Goal: Task Accomplishment & Management: Manage account settings

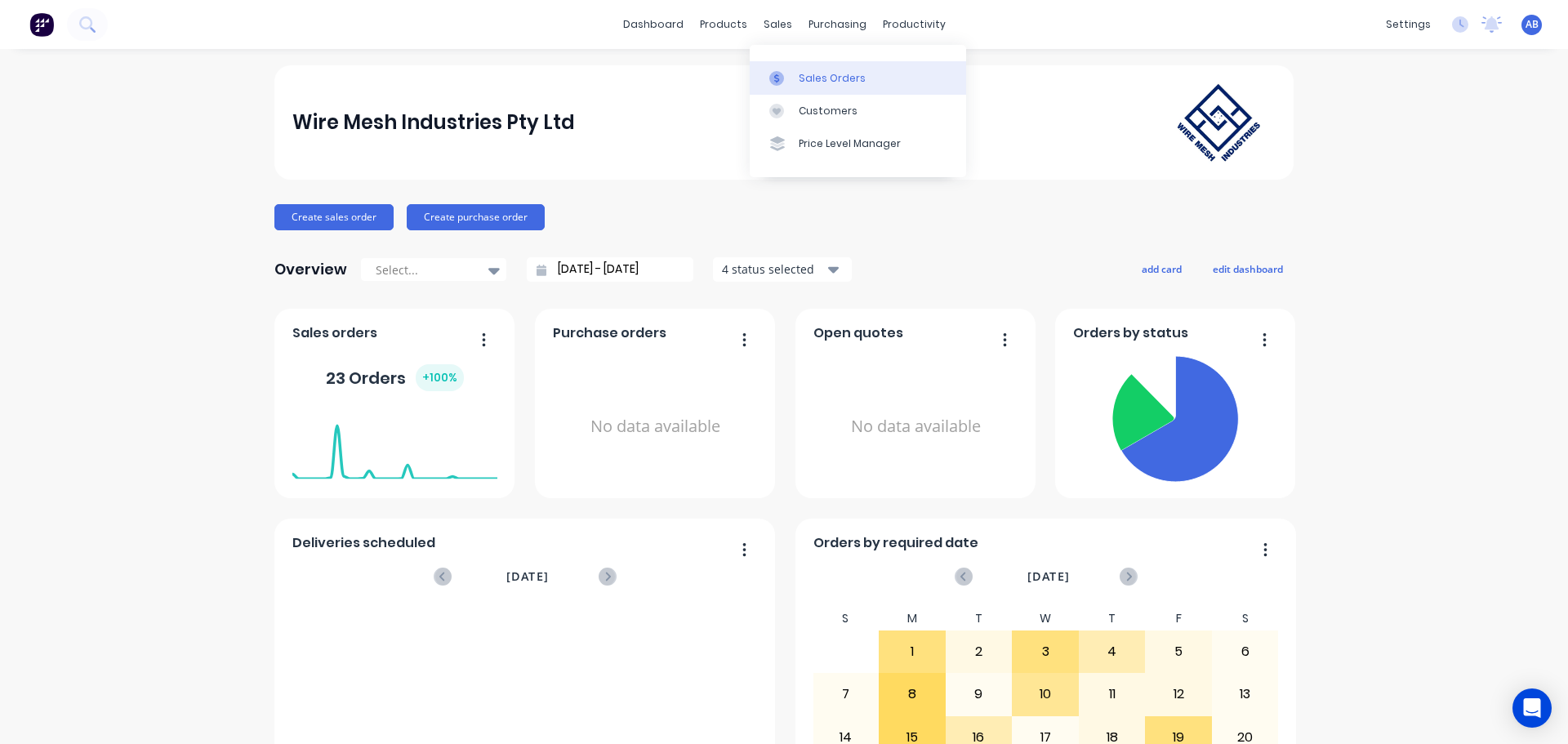
click at [789, 79] on div at bounding box center [782, 78] width 25 height 15
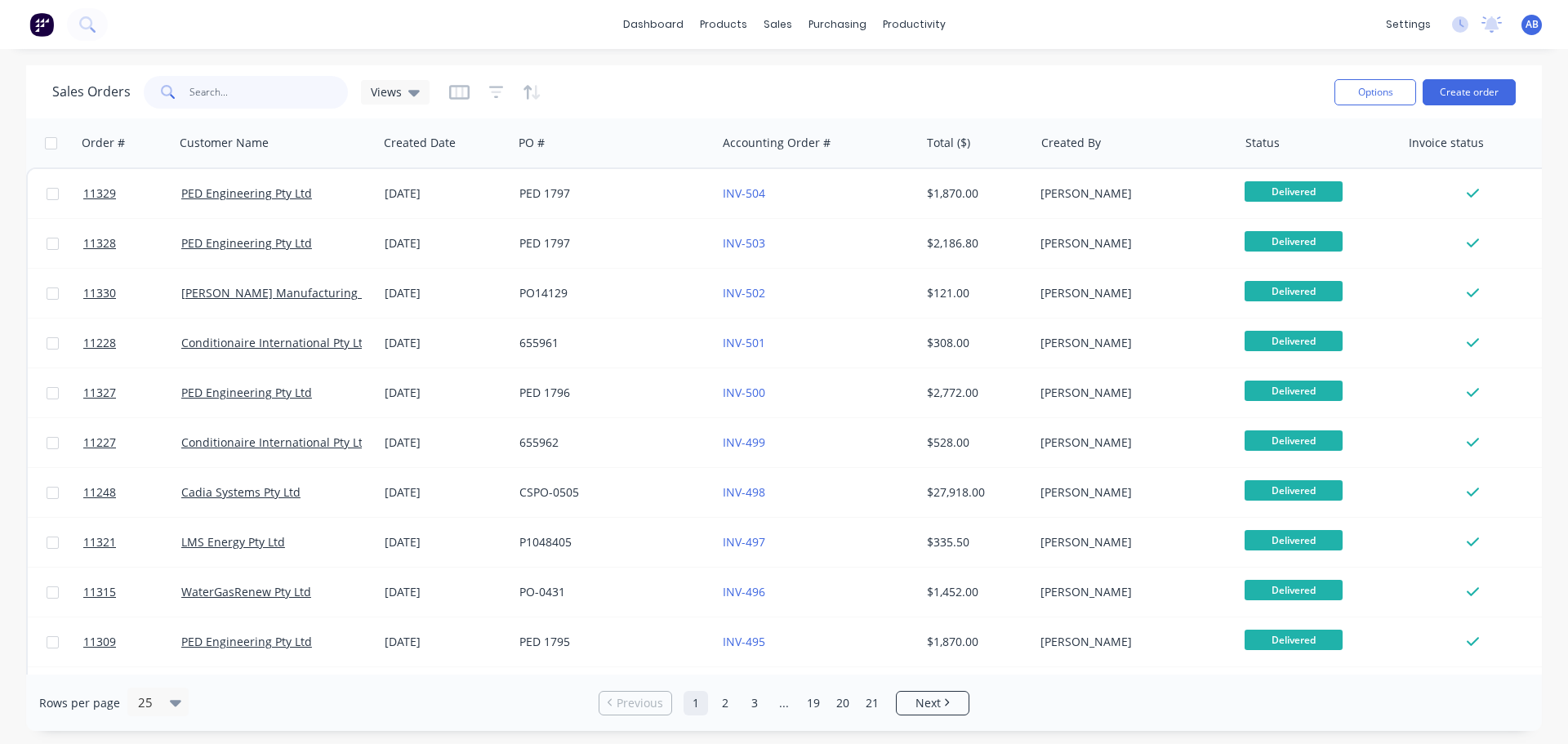
click at [232, 92] on input "text" at bounding box center [269, 92] width 159 height 33
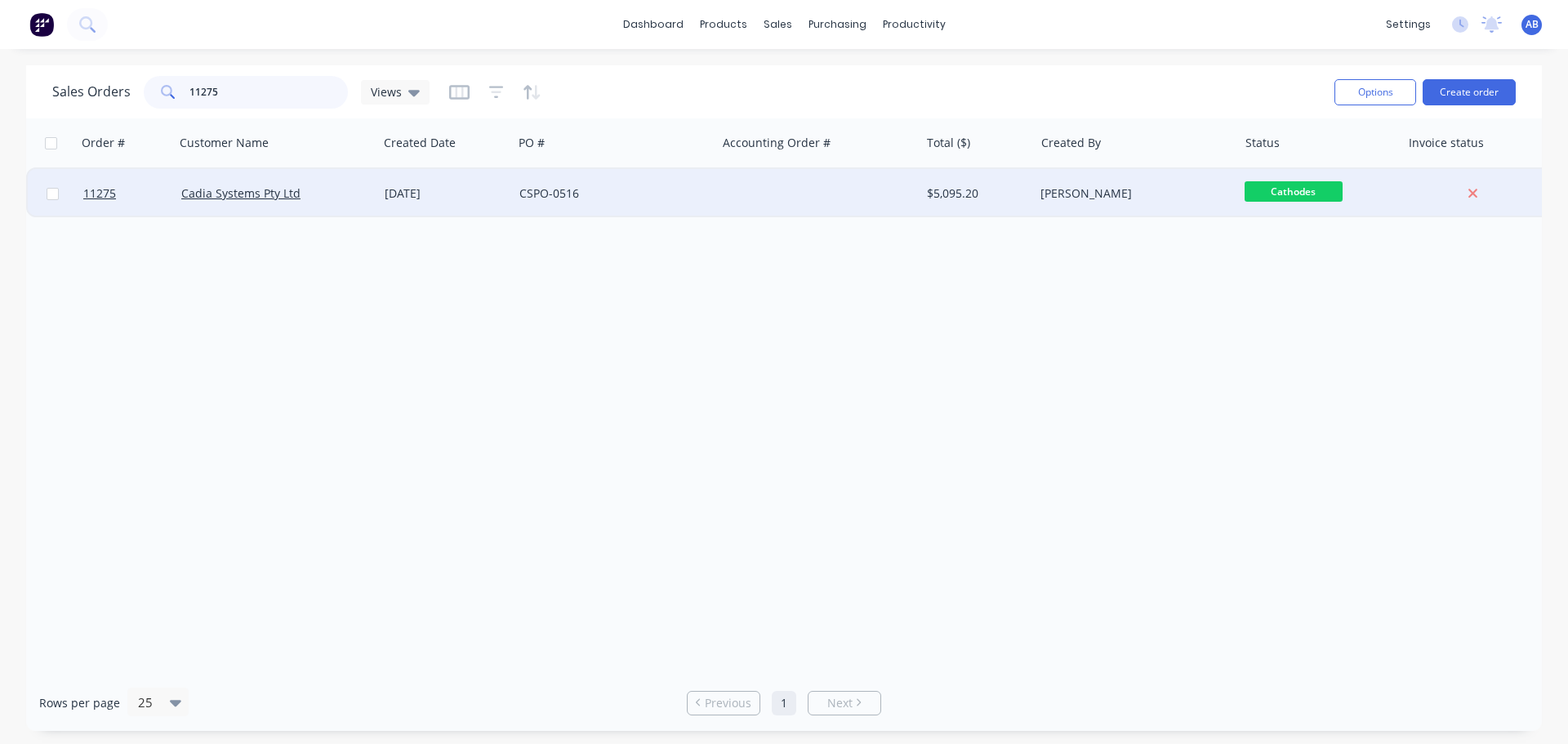
type input "11275"
click at [777, 190] on div at bounding box center [818, 193] width 203 height 49
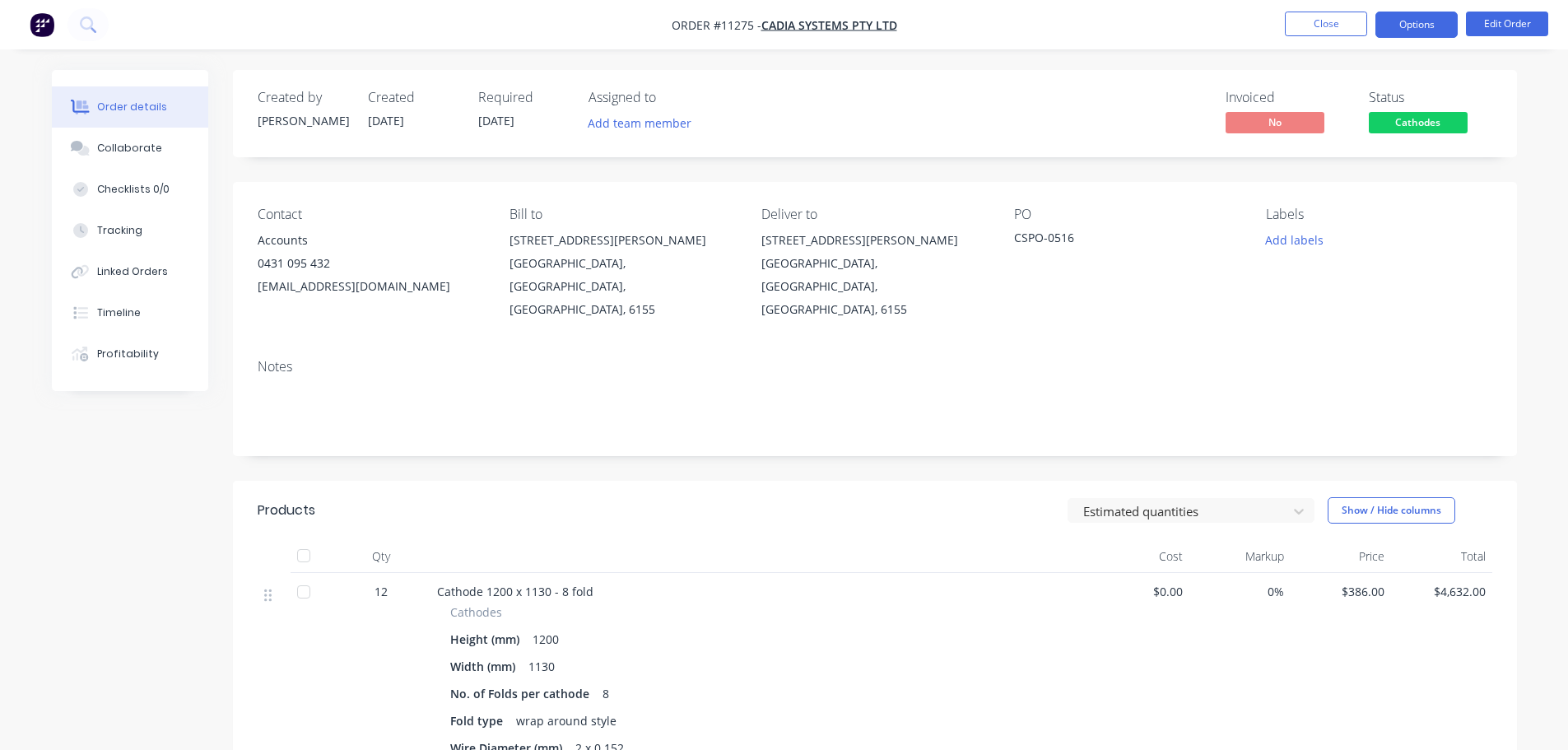
click at [1424, 29] on button "Options" at bounding box center [1416, 25] width 82 height 27
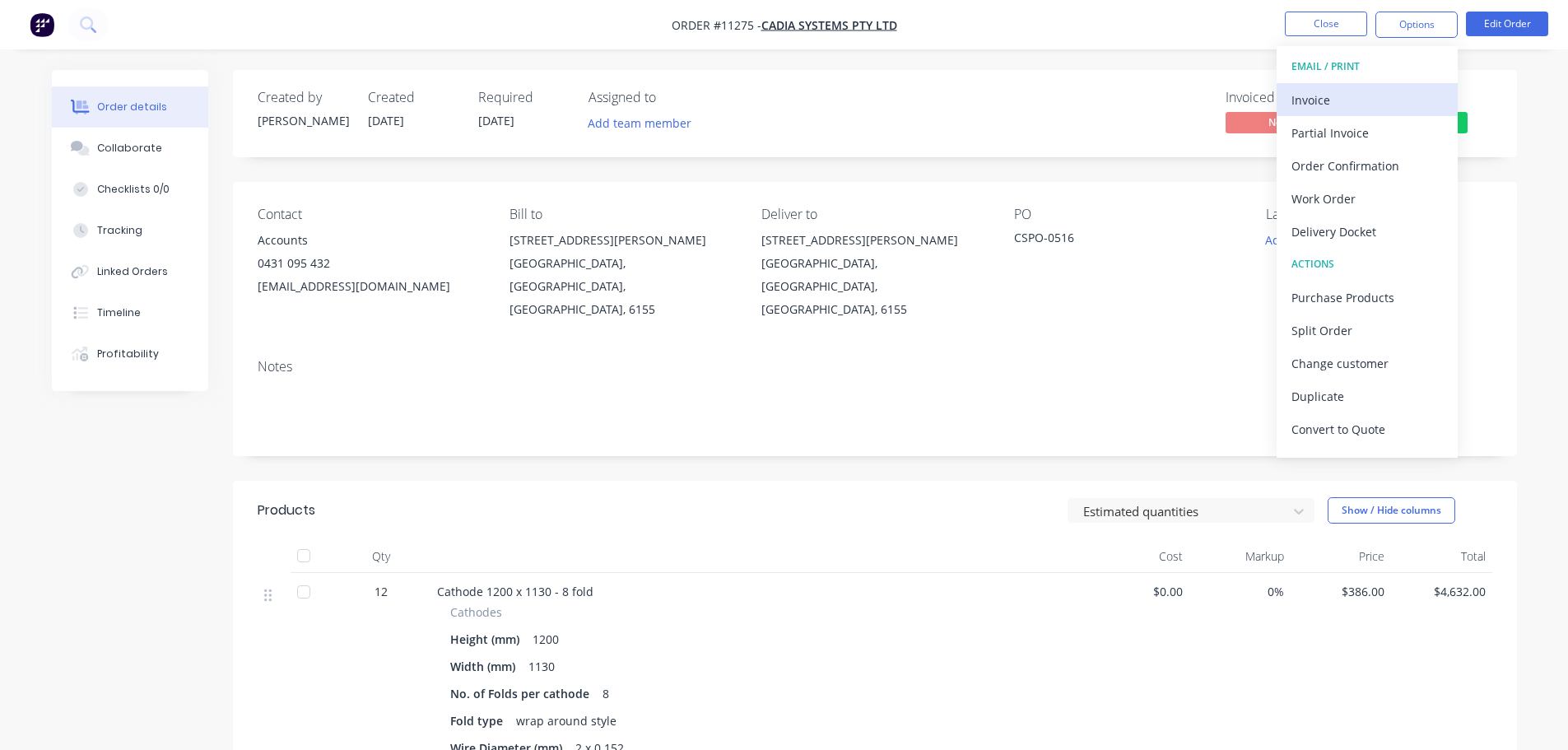
click at [1330, 102] on div "Invoice" at bounding box center [1367, 100] width 152 height 24
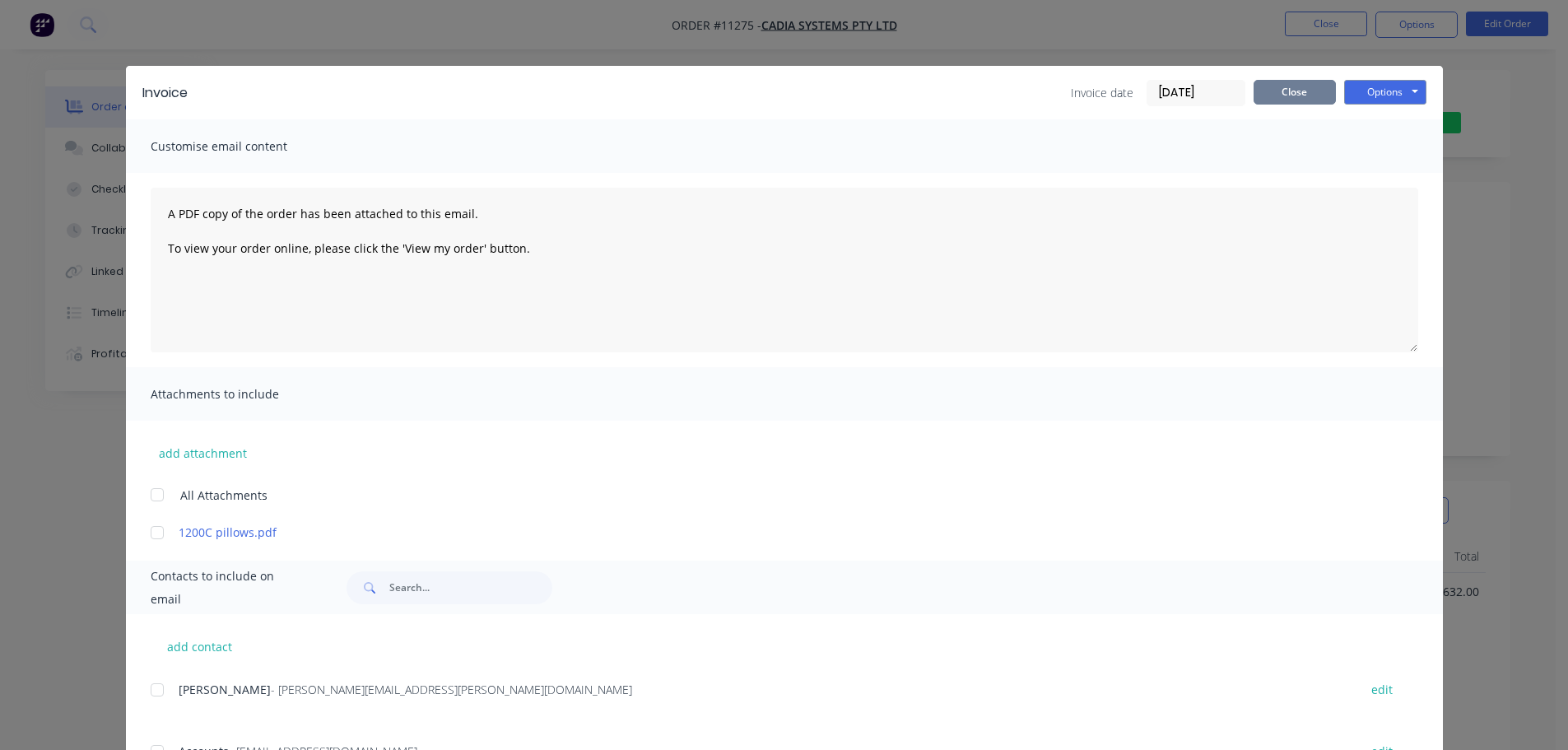
click at [1296, 94] on button "Close" at bounding box center [1294, 93] width 82 height 25
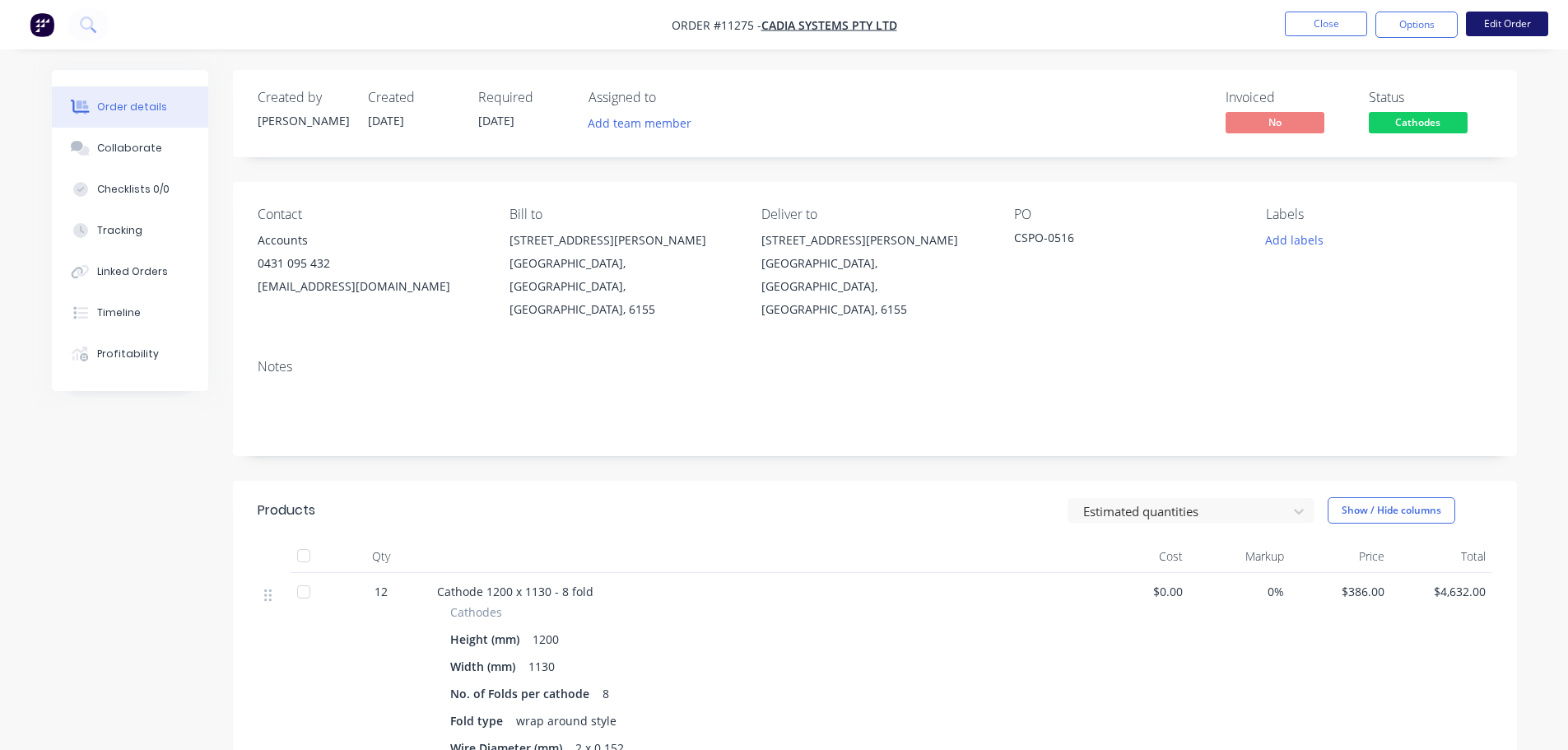
click at [1487, 22] on button "Edit Order" at bounding box center [1507, 24] width 82 height 25
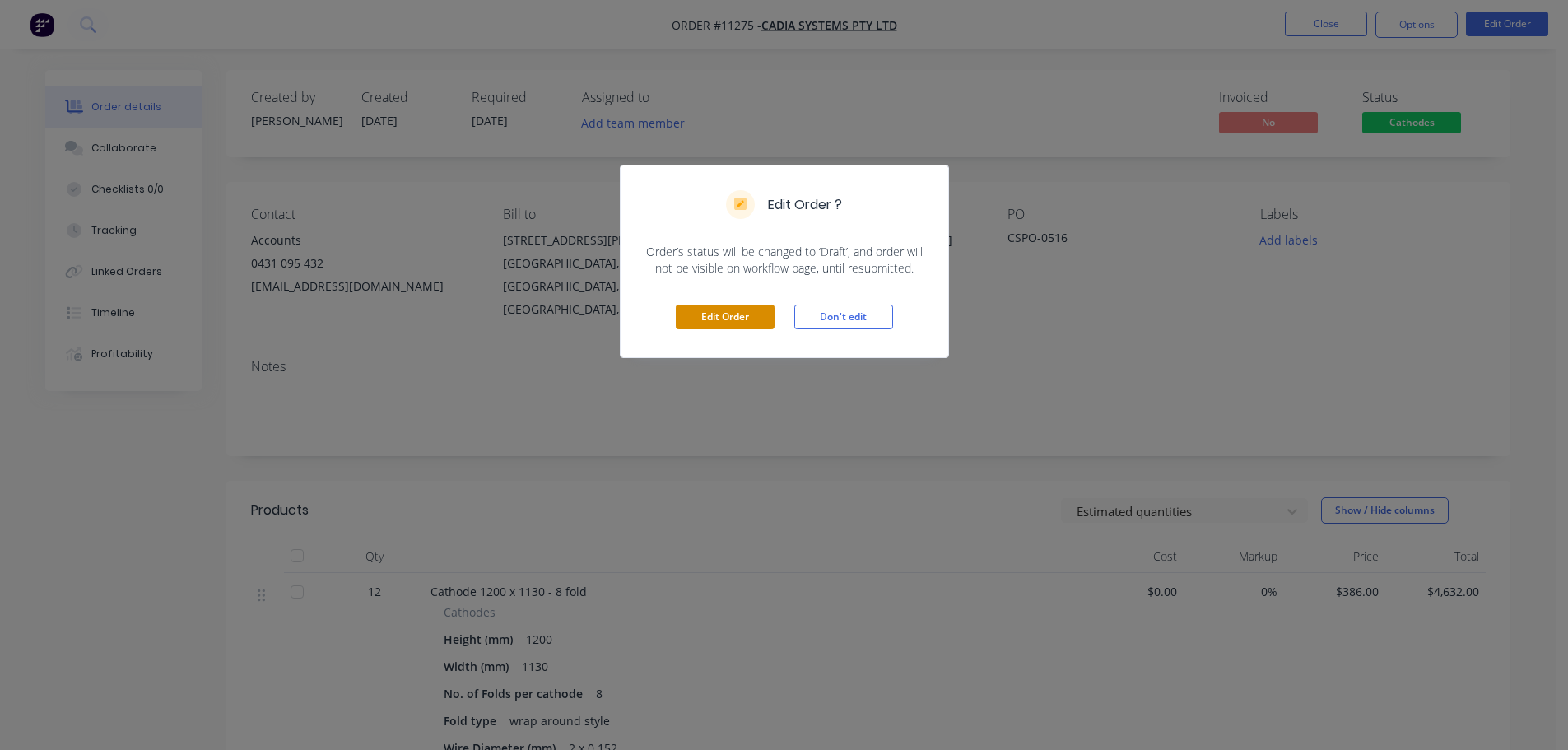
click at [736, 315] on button "Edit Order" at bounding box center [725, 317] width 99 height 25
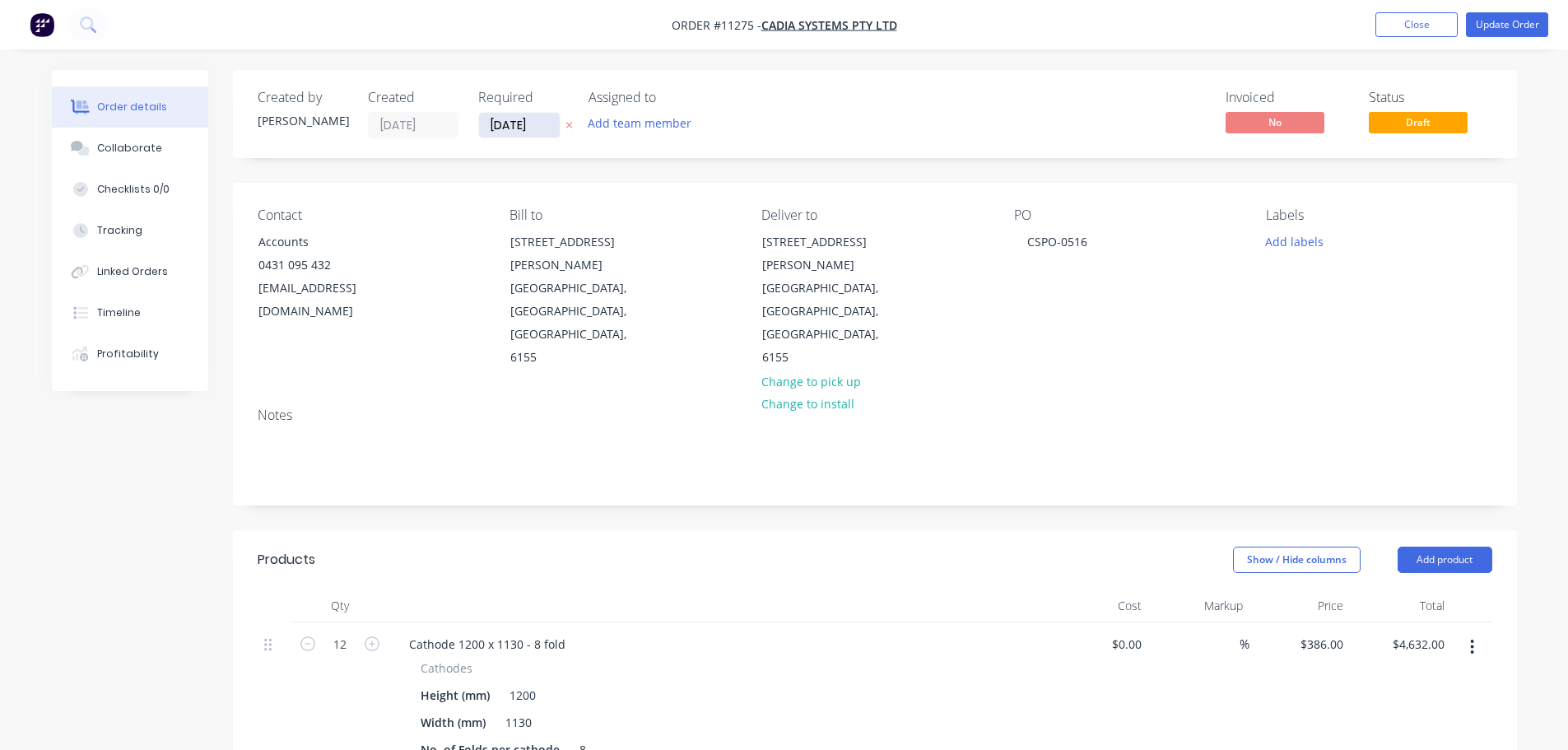
click at [517, 134] on input "[DATE]" at bounding box center [519, 126] width 80 height 25
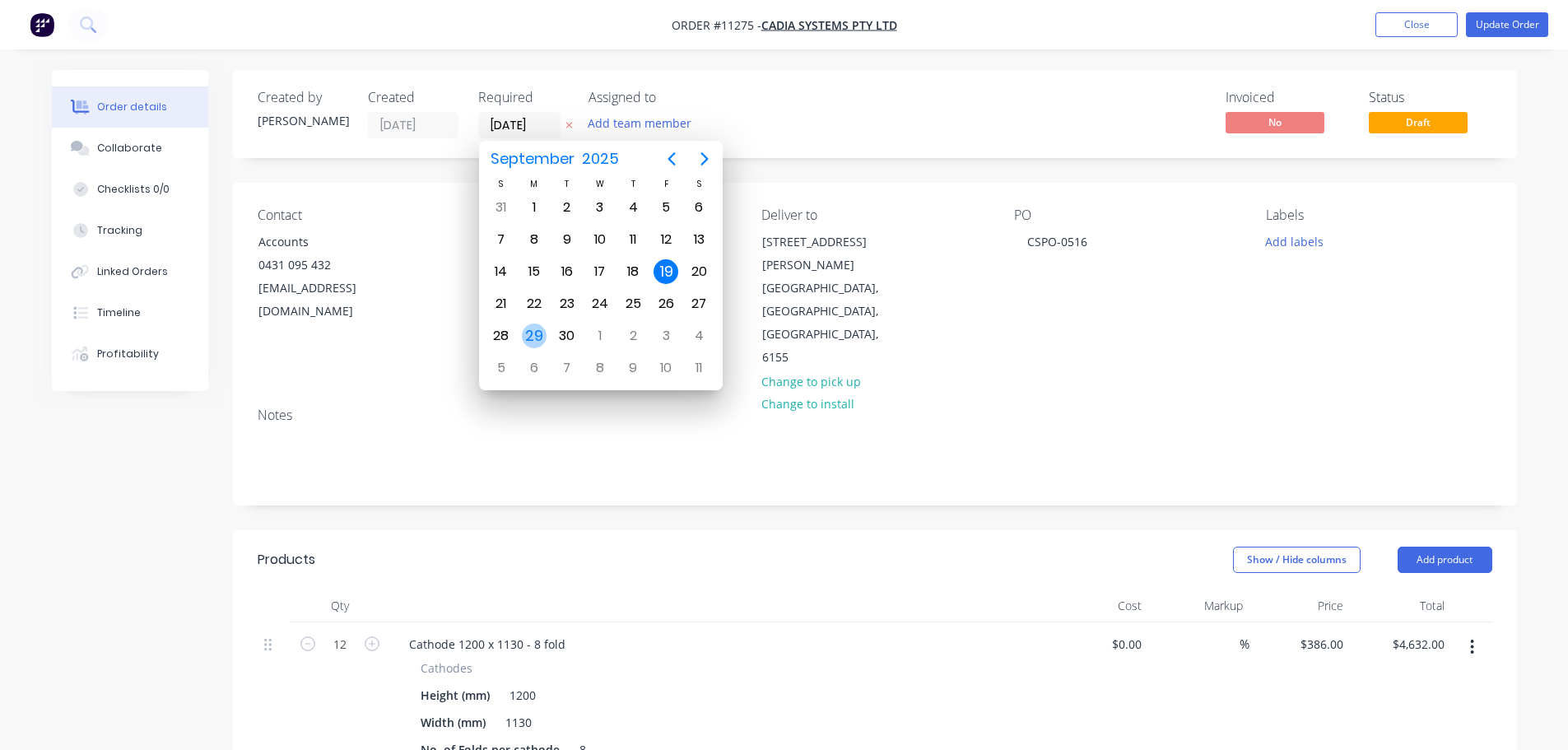
click at [541, 332] on div "29" at bounding box center [534, 336] width 25 height 25
type input "[DATE]"
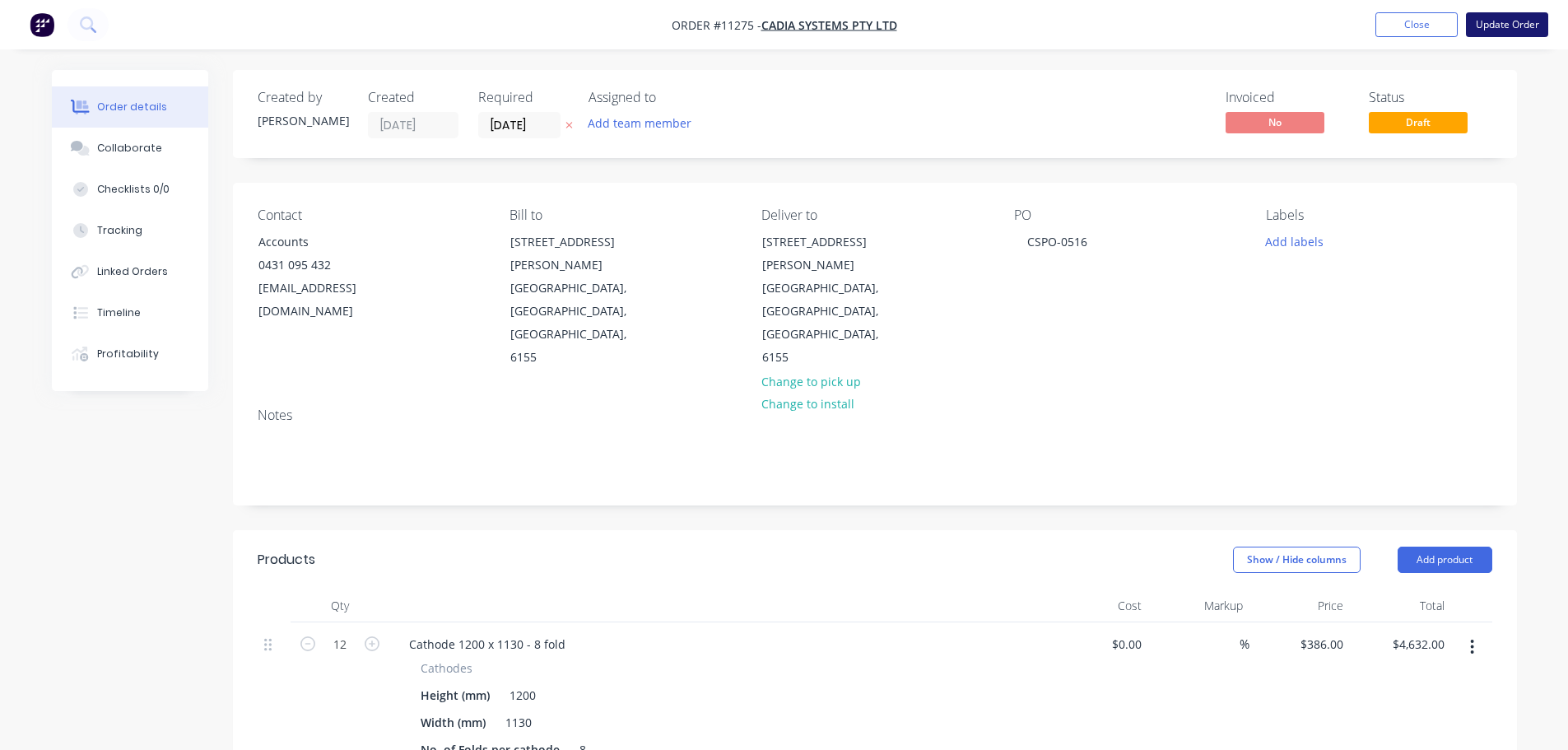
click at [1514, 20] on button "Update Order" at bounding box center [1507, 25] width 82 height 25
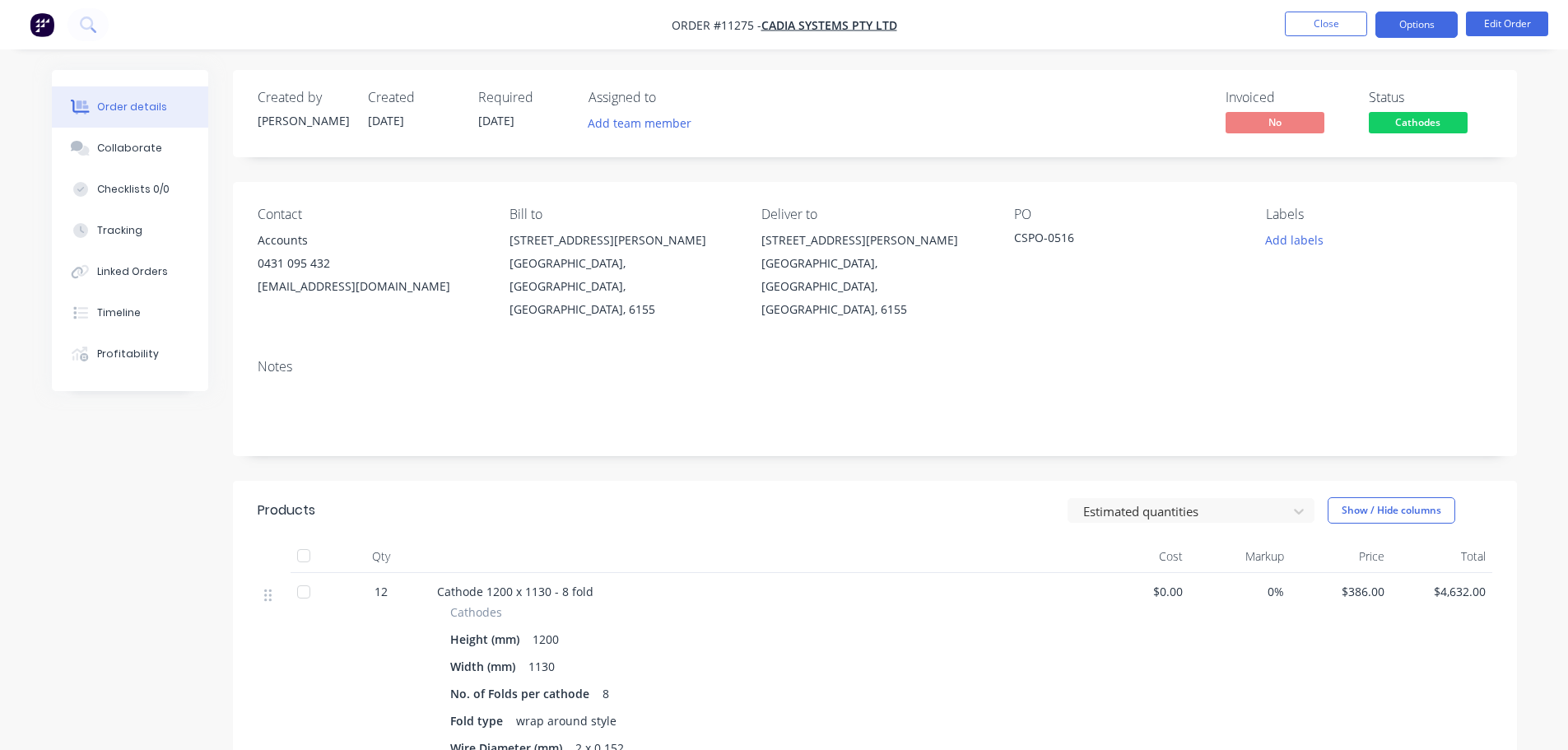
click at [1407, 22] on button "Options" at bounding box center [1416, 25] width 82 height 27
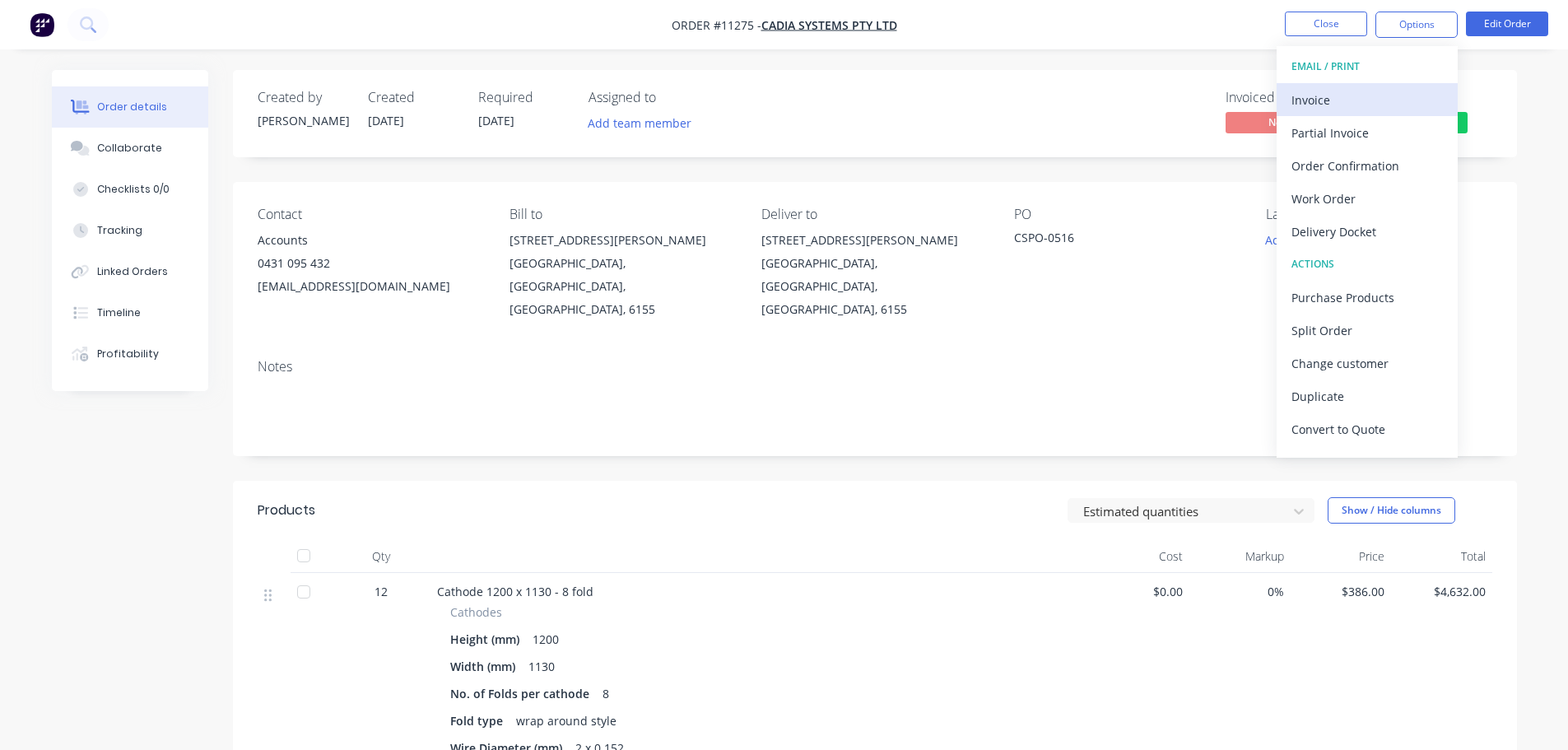
click at [1341, 97] on div "Invoice" at bounding box center [1367, 100] width 152 height 24
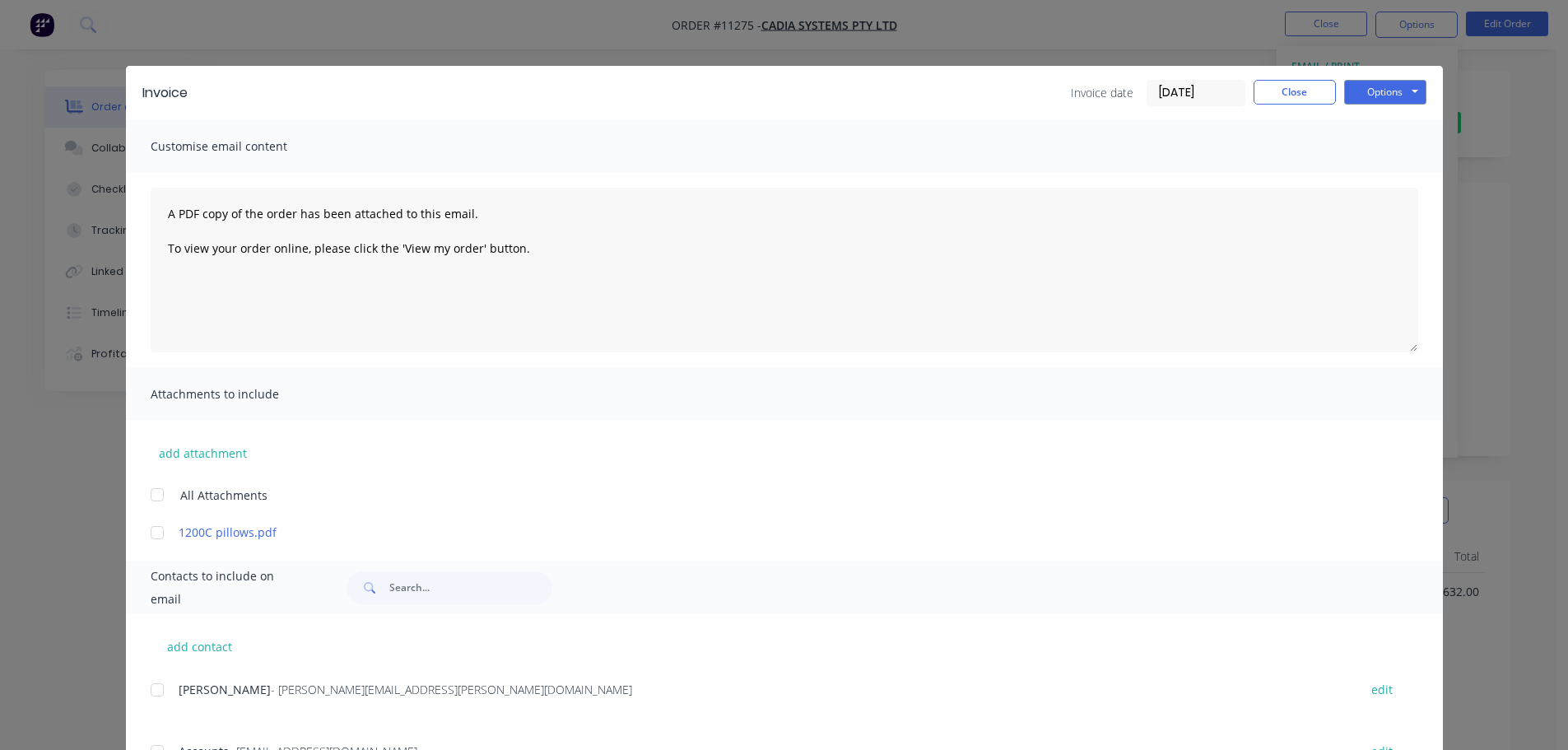
scroll to position [75, 0]
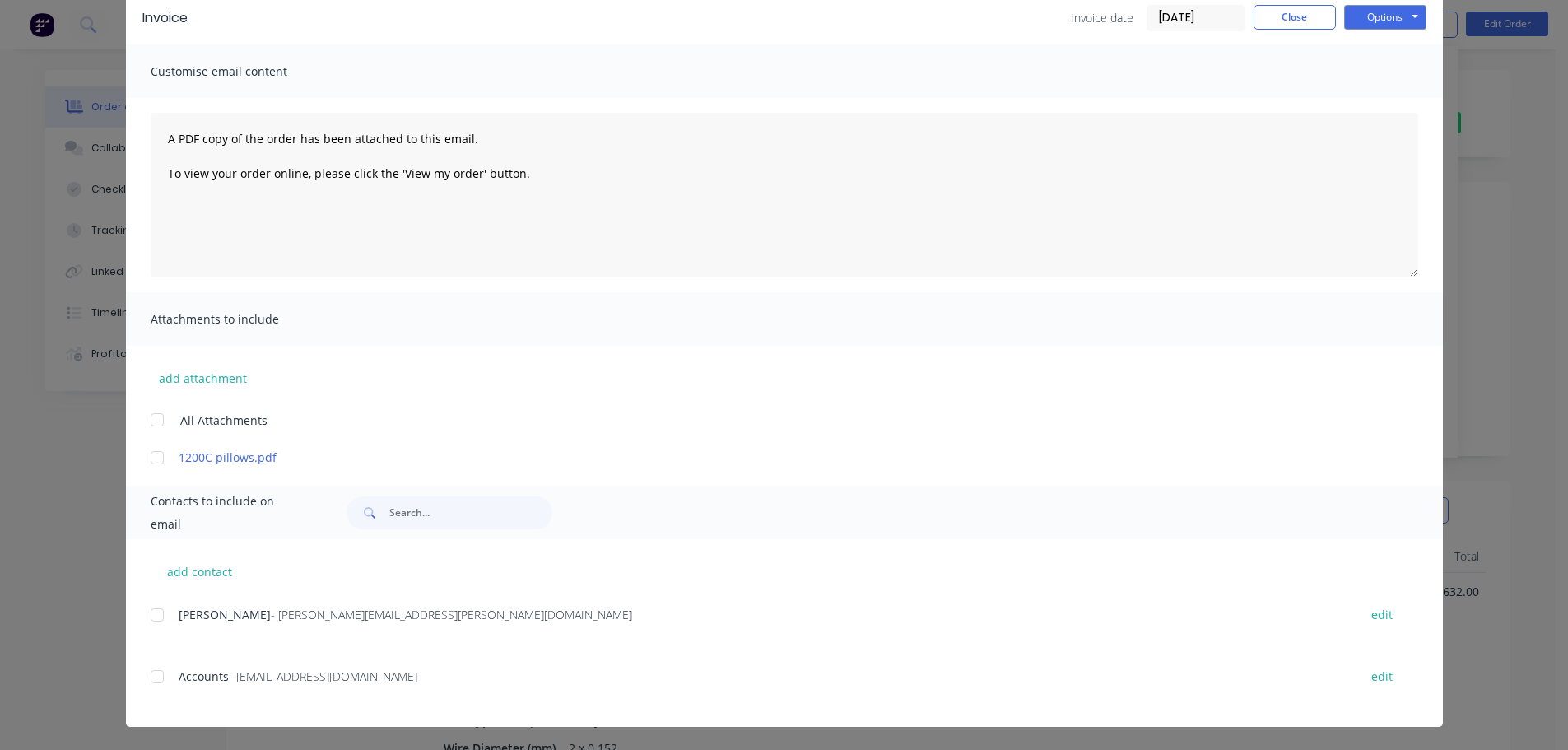
click at [148, 688] on div at bounding box center [157, 677] width 33 height 33
click at [1385, 17] on button "Options" at bounding box center [1385, 18] width 82 height 25
click at [1375, 99] on button "Email" at bounding box center [1397, 101] width 105 height 27
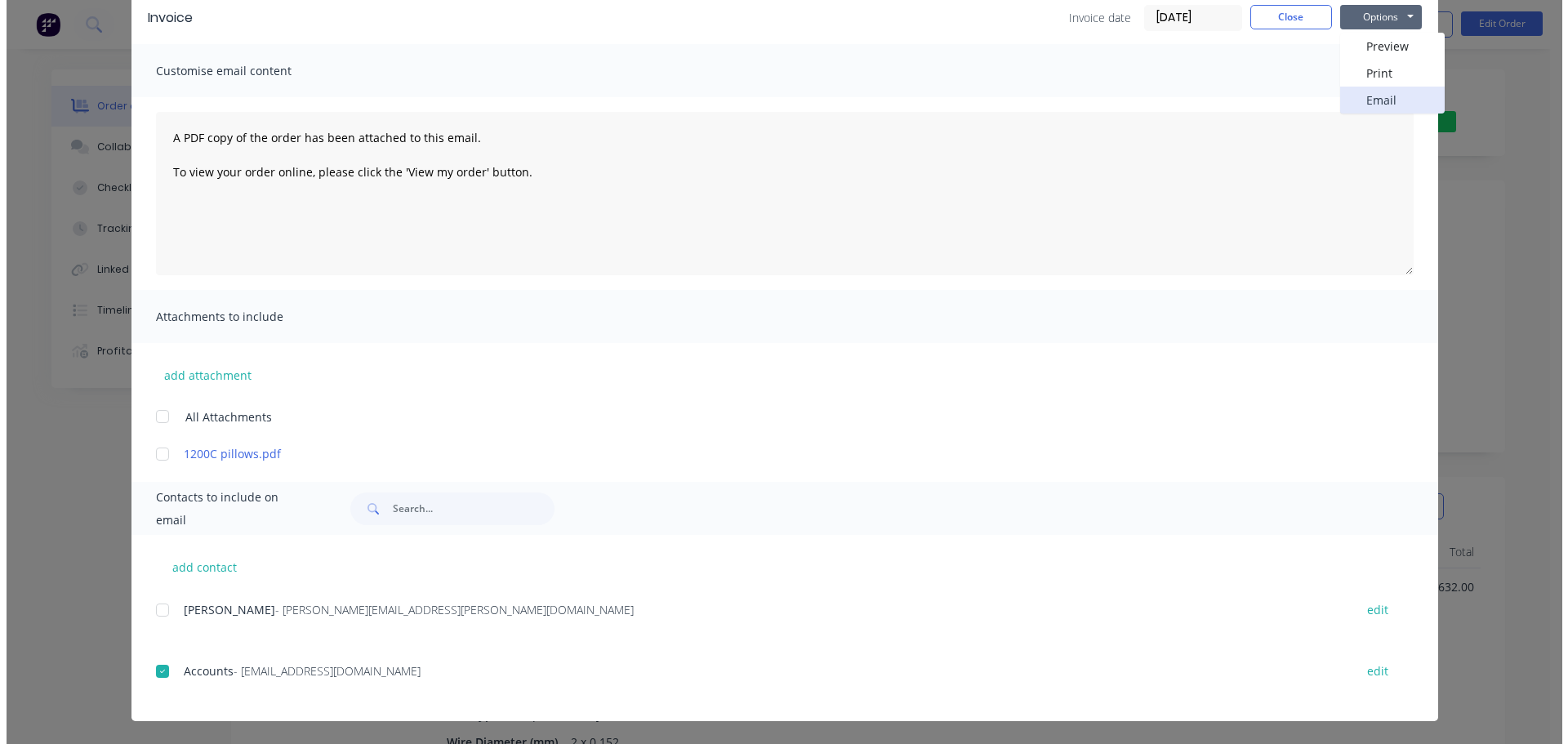
scroll to position [0, 0]
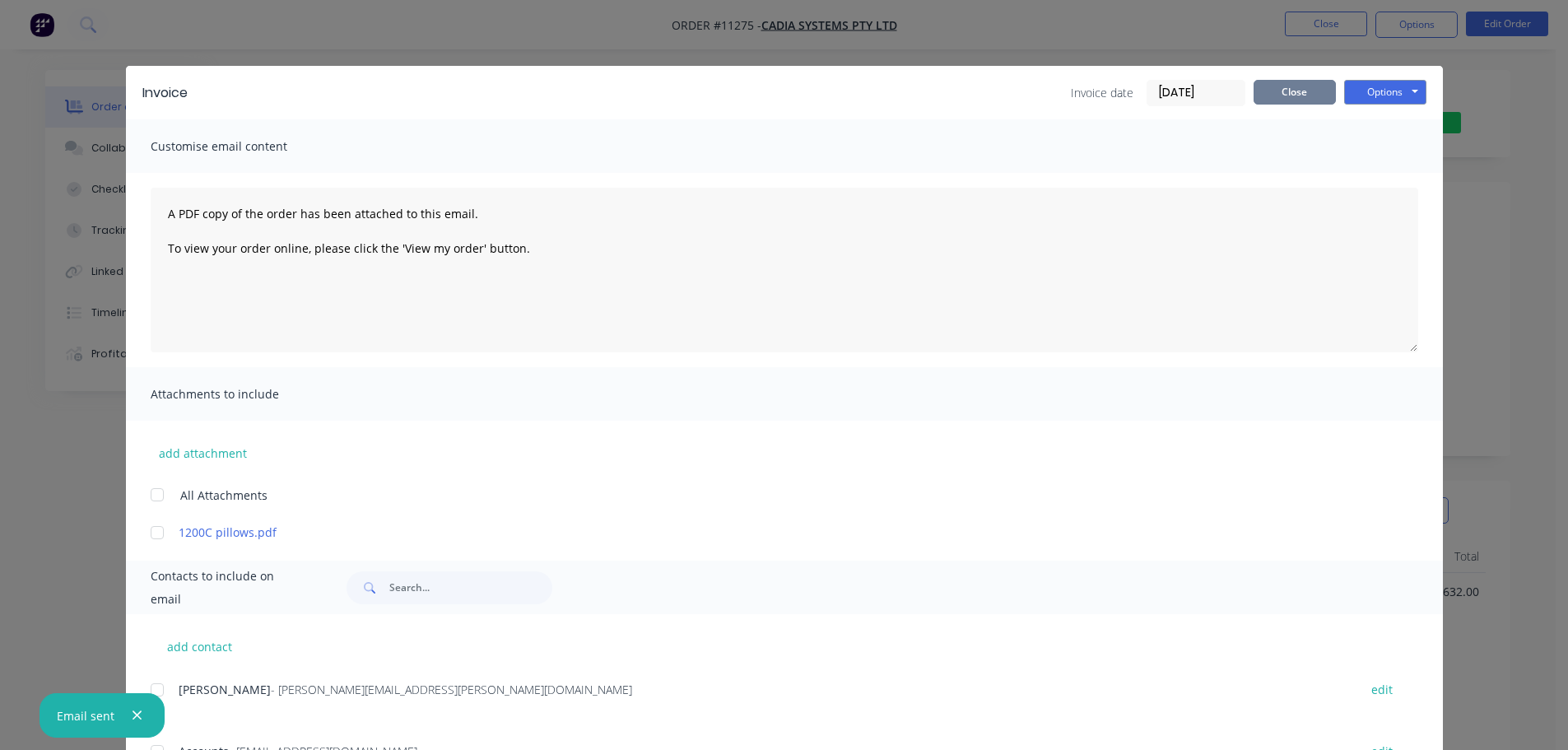
click at [1268, 98] on button "Close" at bounding box center [1294, 93] width 82 height 25
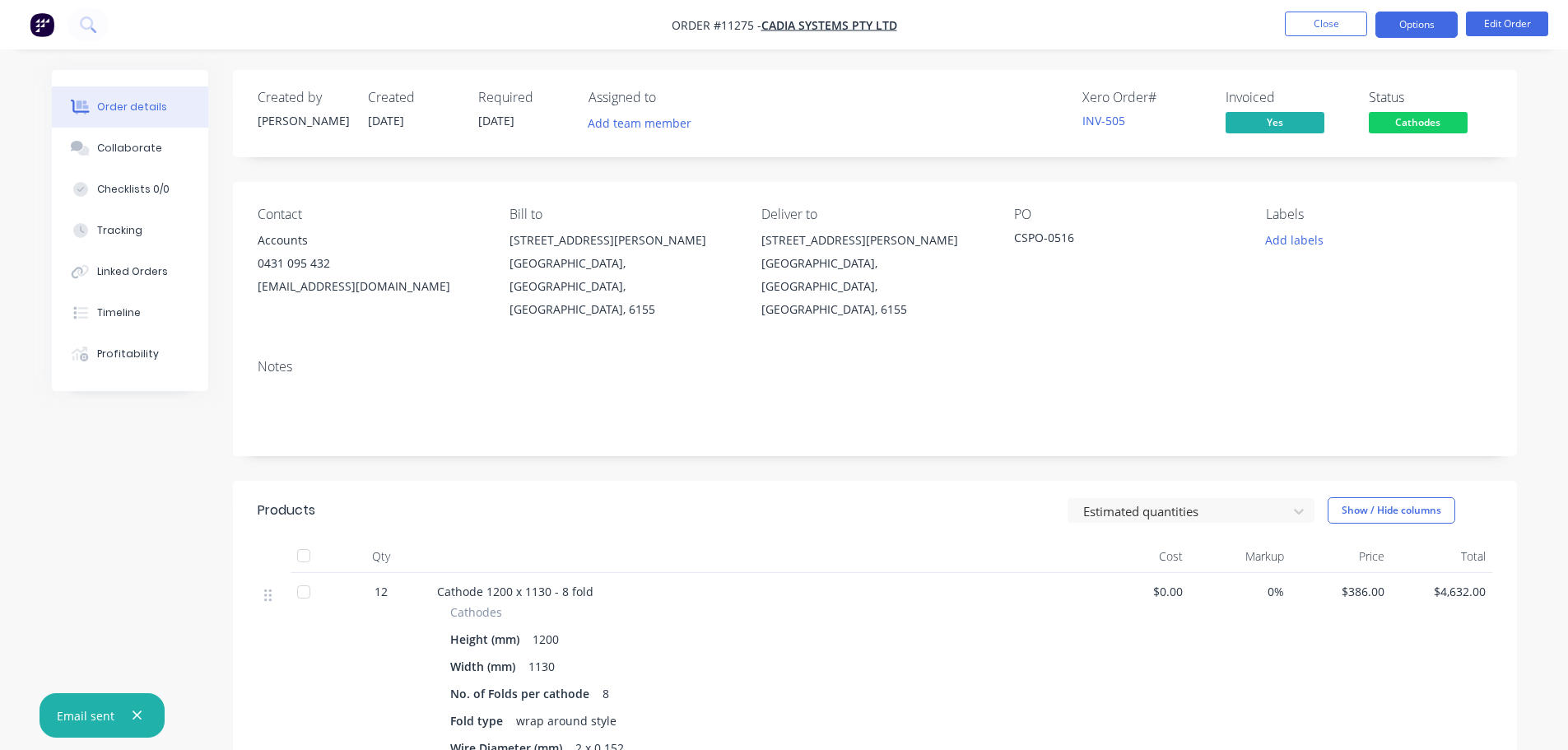
click at [1437, 27] on button "Options" at bounding box center [1416, 25] width 82 height 27
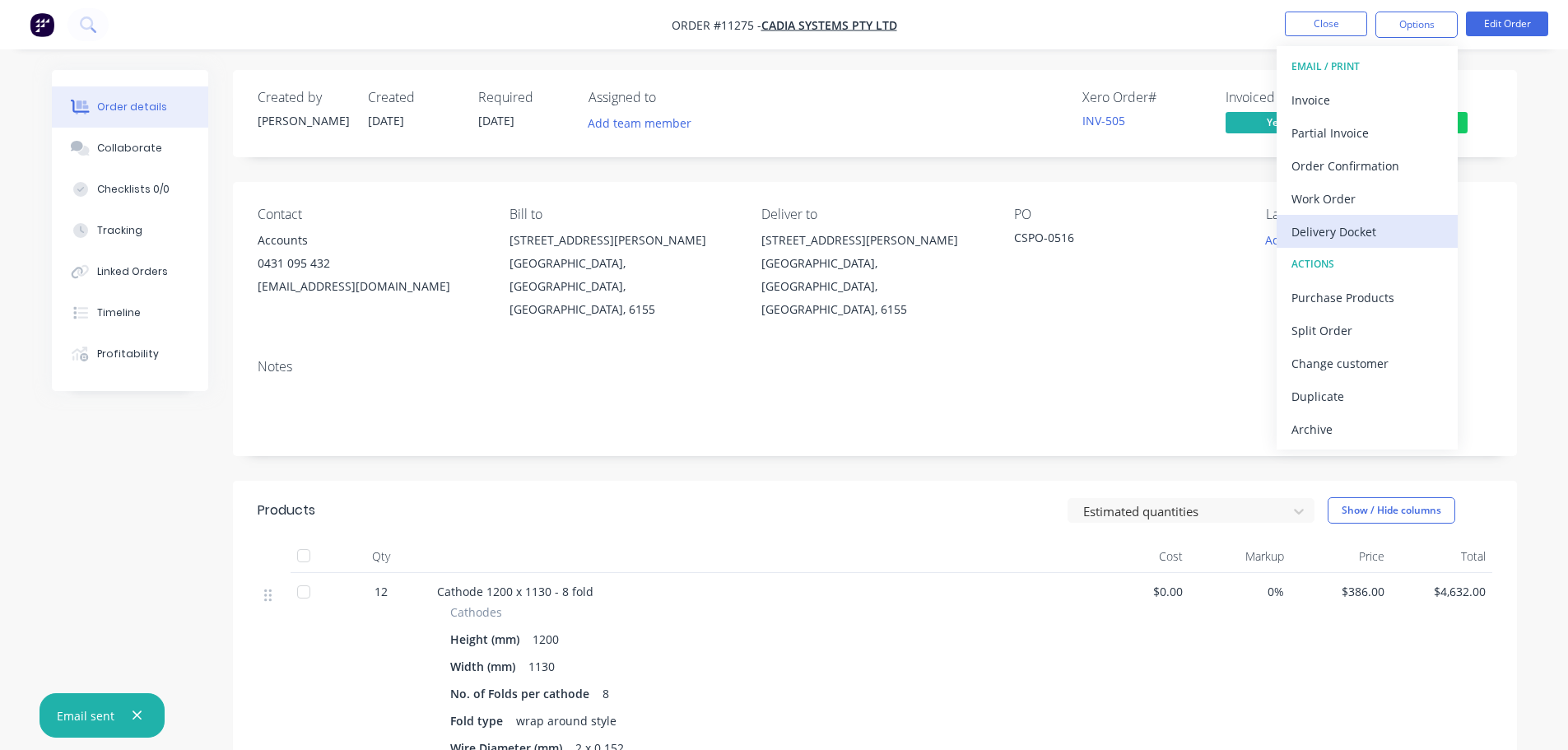
click at [1337, 227] on div "Delivery Docket" at bounding box center [1367, 232] width 152 height 24
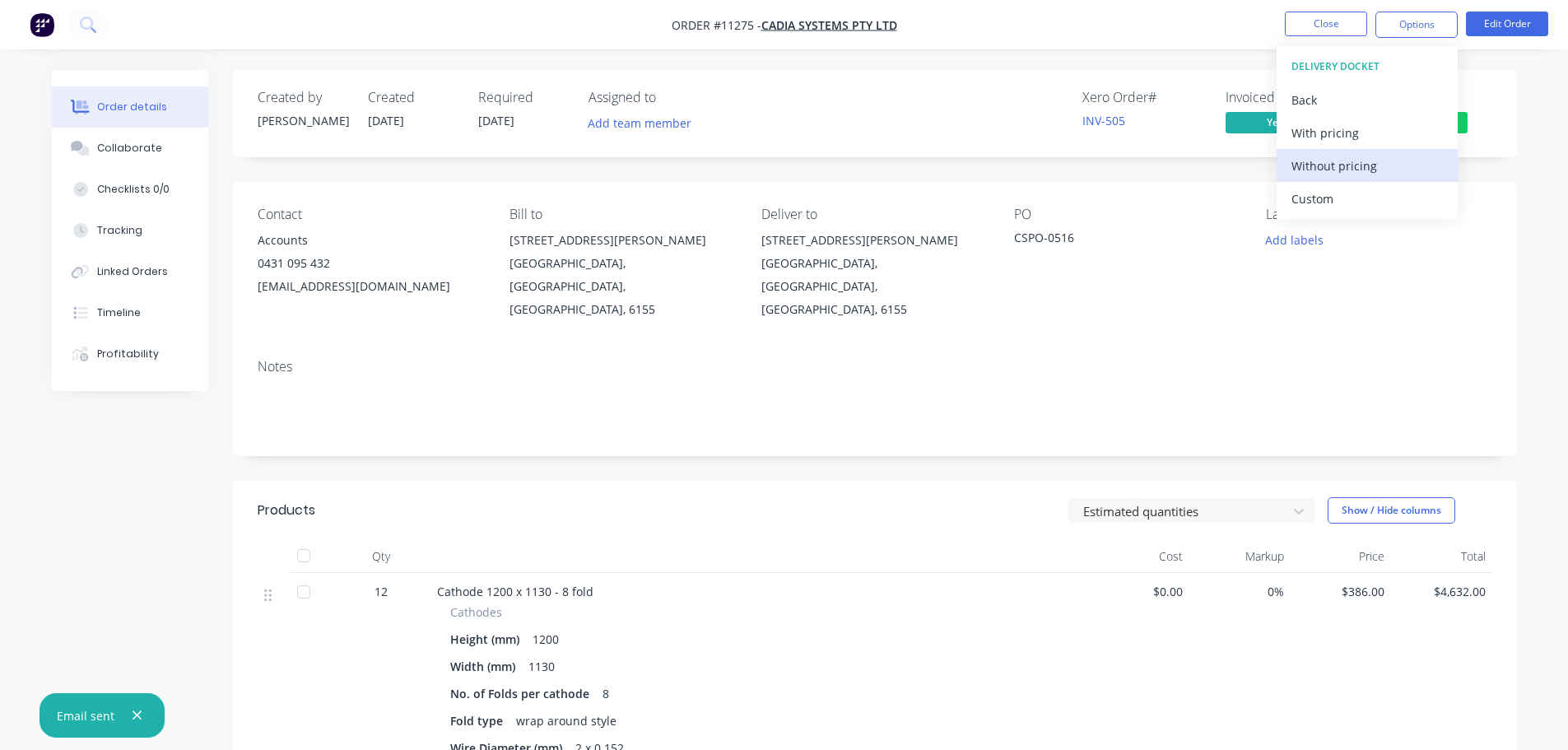
click at [1334, 162] on div "Without pricing" at bounding box center [1367, 166] width 152 height 24
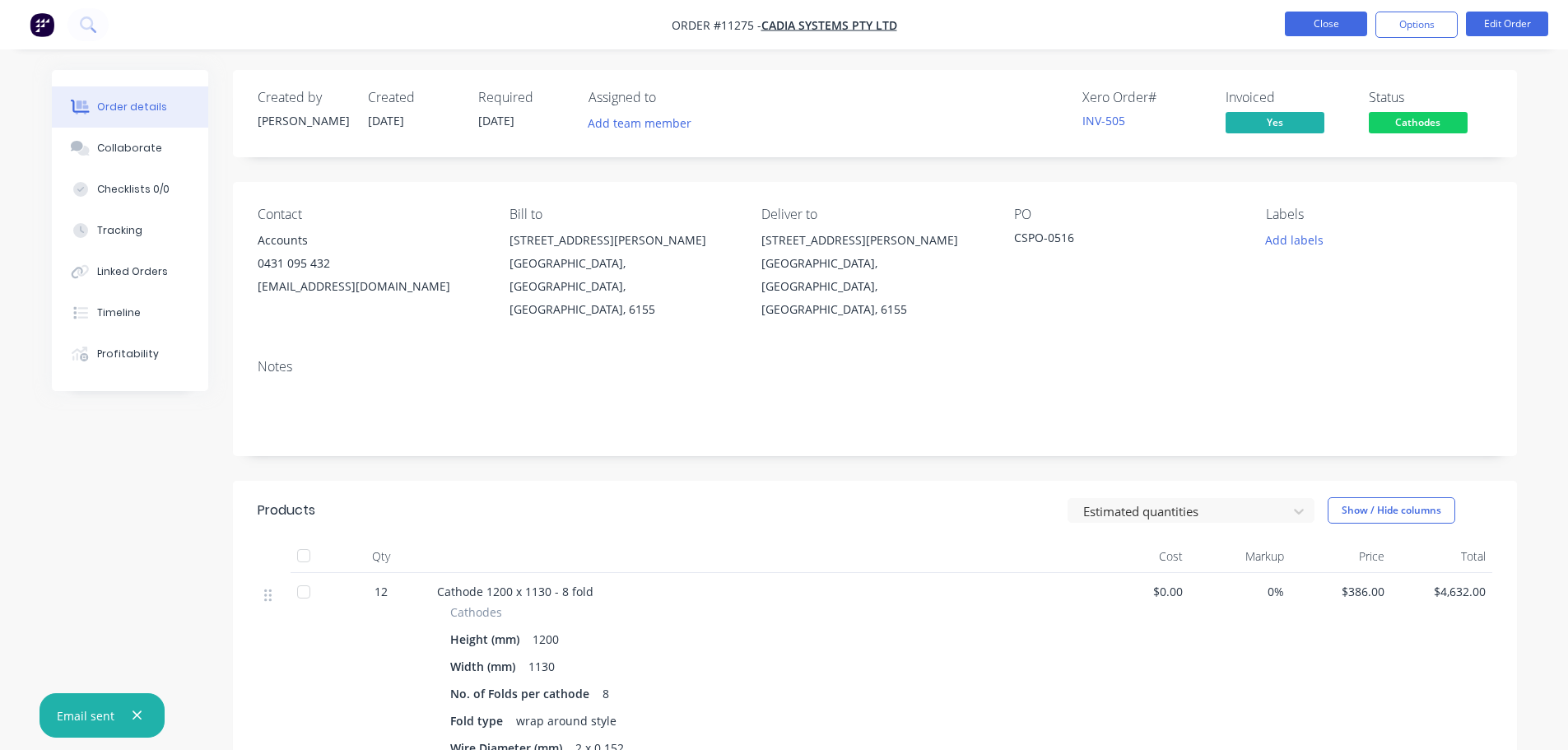
click at [1322, 23] on button "Close" at bounding box center [1326, 24] width 82 height 25
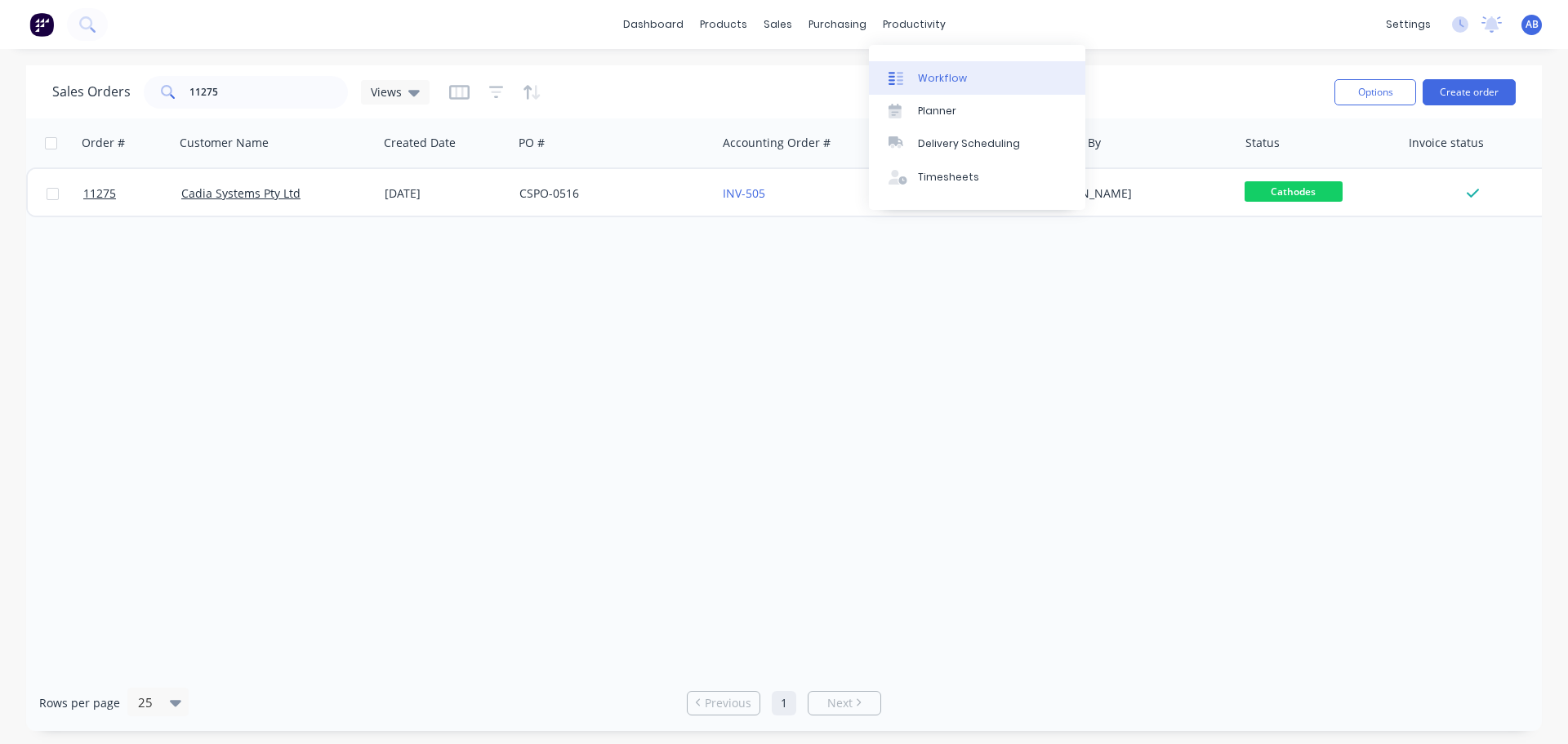
click at [921, 81] on div "Workflow" at bounding box center [942, 78] width 49 height 15
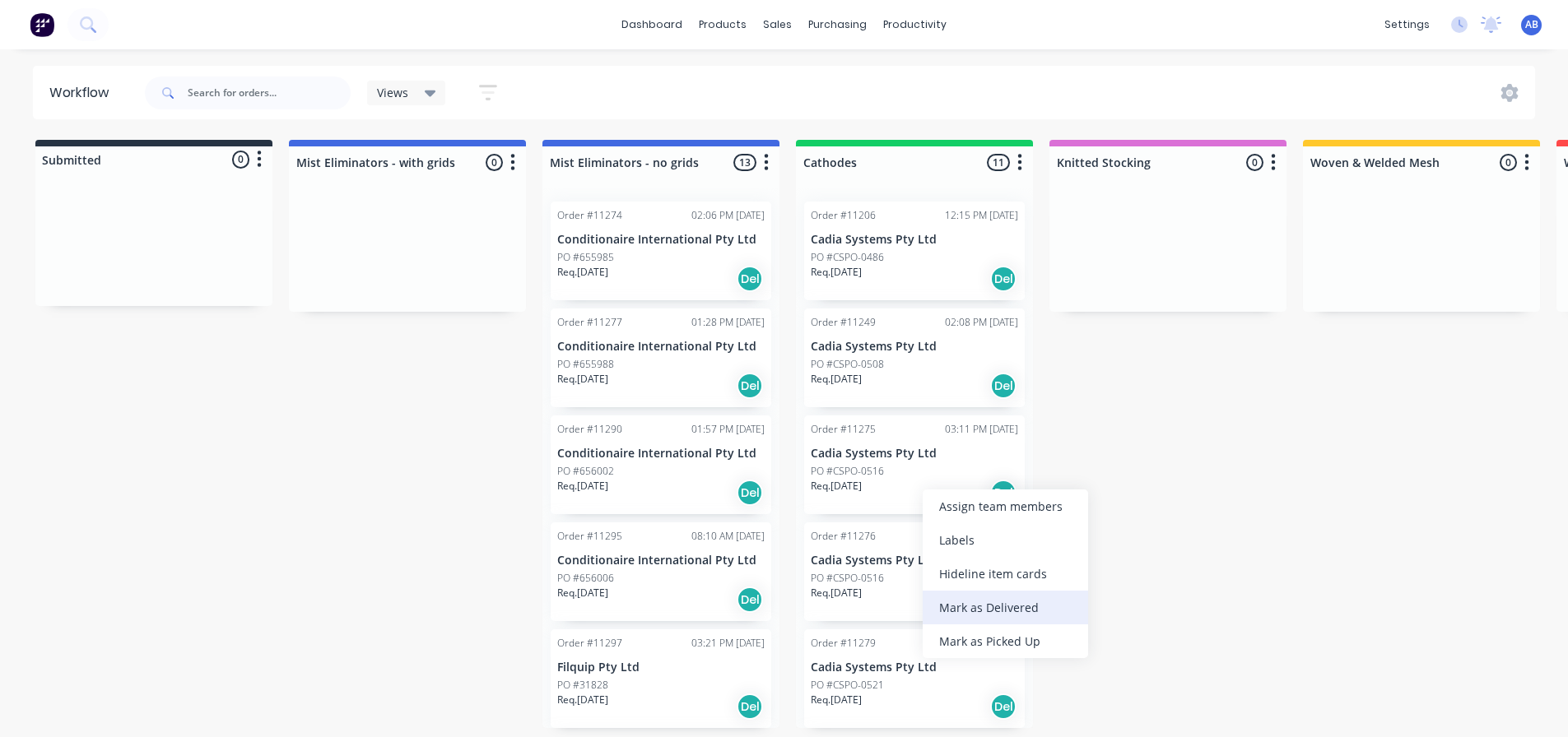
click at [973, 610] on div "Mark as Delivered" at bounding box center [1006, 608] width 166 height 34
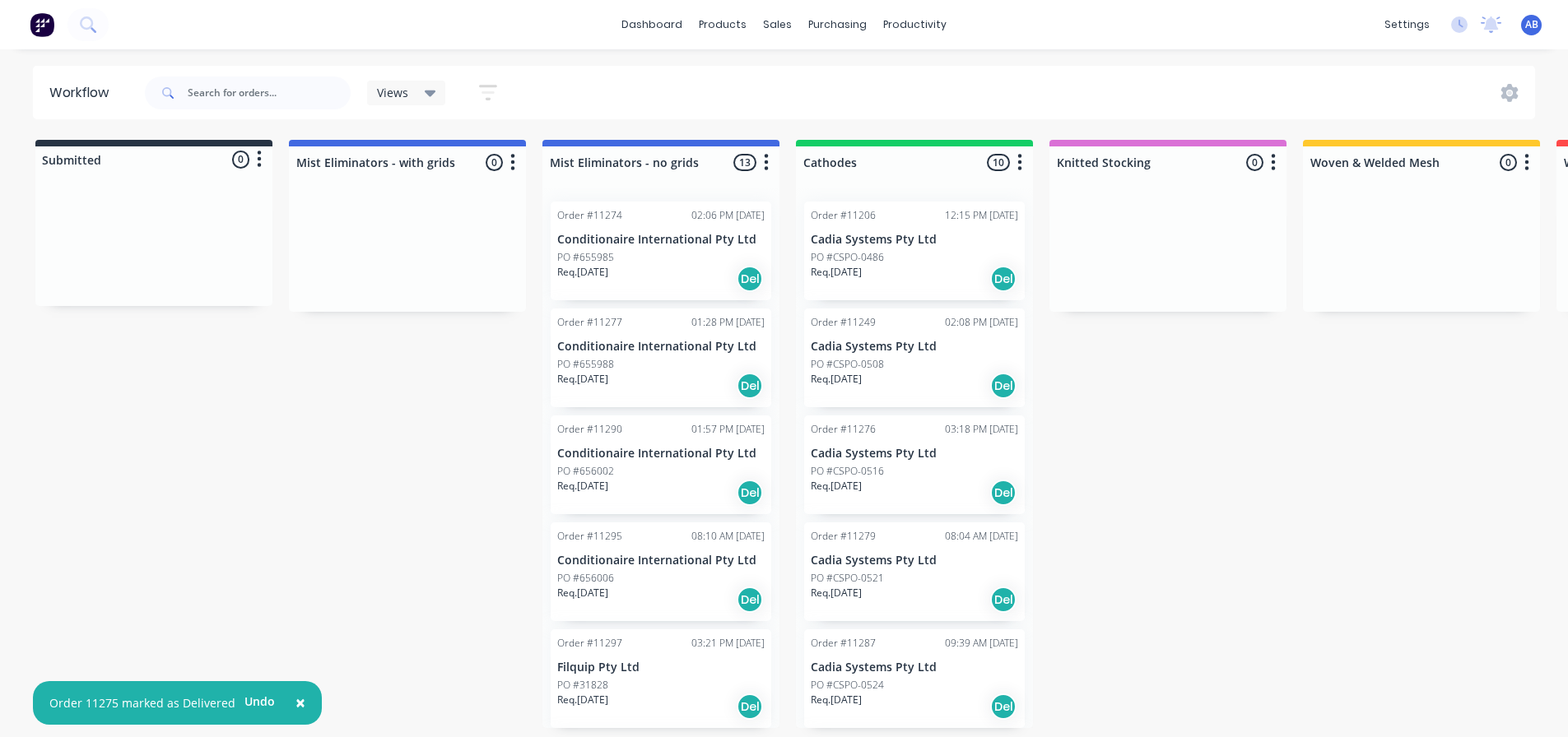
click at [39, 33] on img at bounding box center [42, 25] width 25 height 25
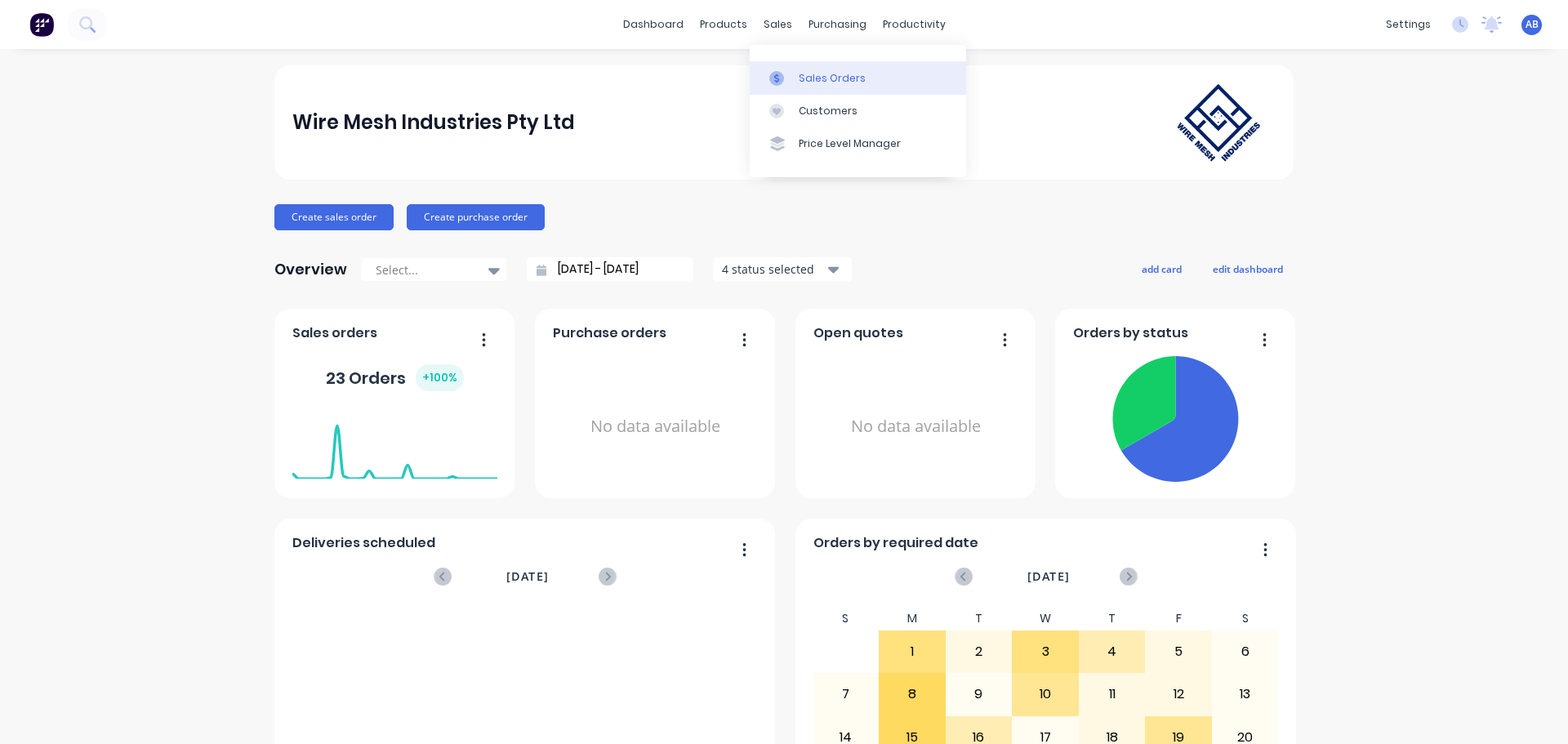
click at [808, 73] on div "Sales Orders" at bounding box center [832, 78] width 67 height 15
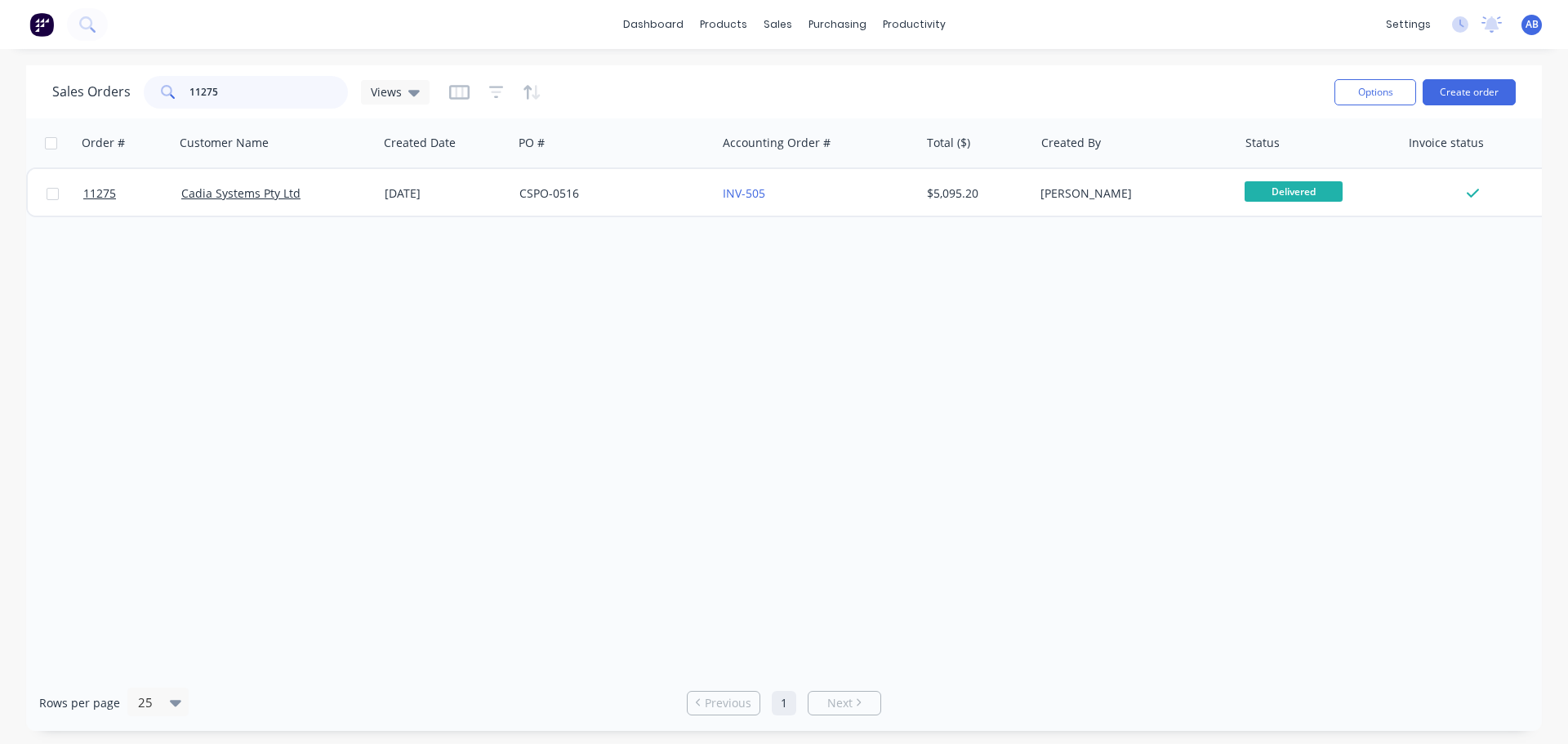
click at [249, 88] on input "11275" at bounding box center [269, 92] width 159 height 33
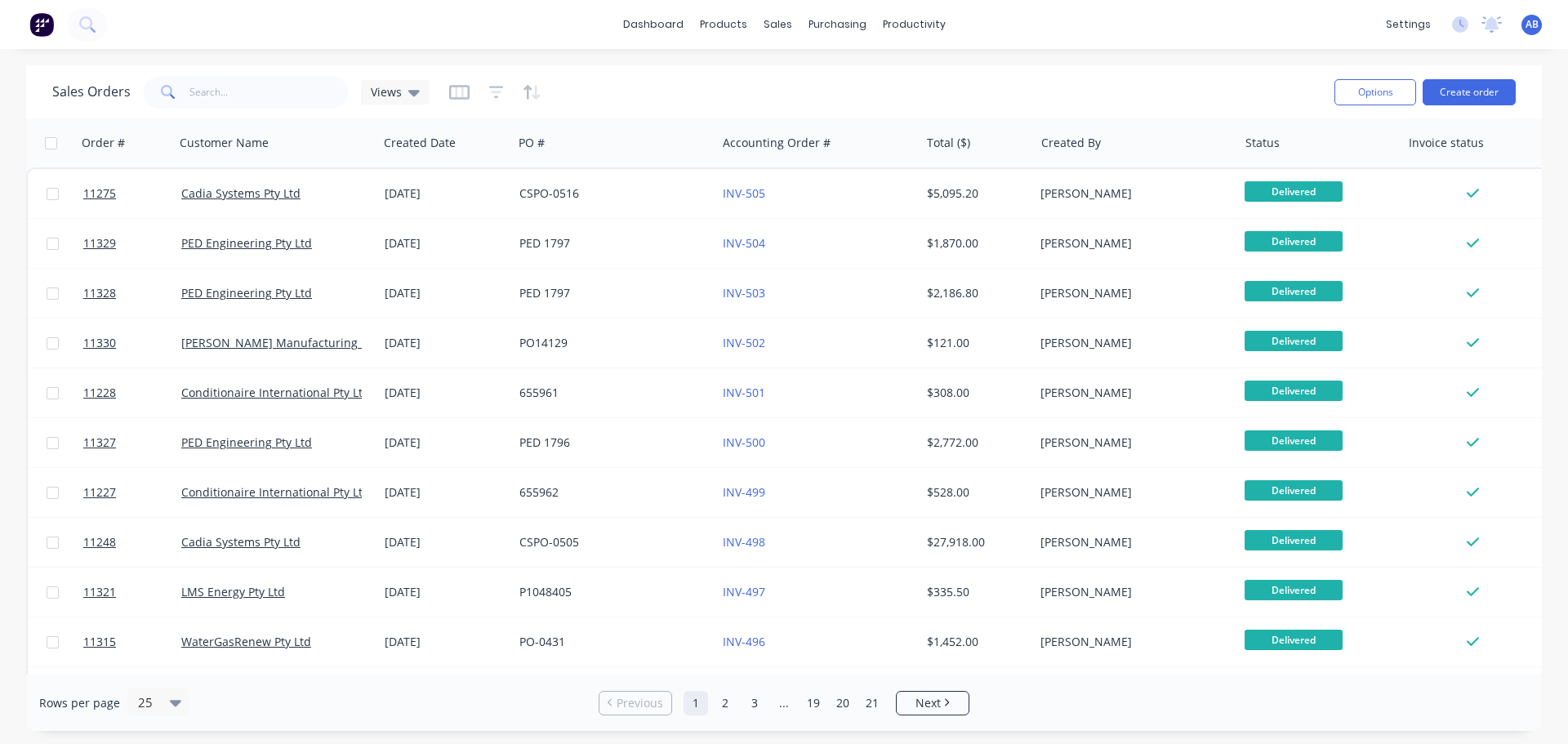
click at [48, 19] on img at bounding box center [42, 25] width 25 height 25
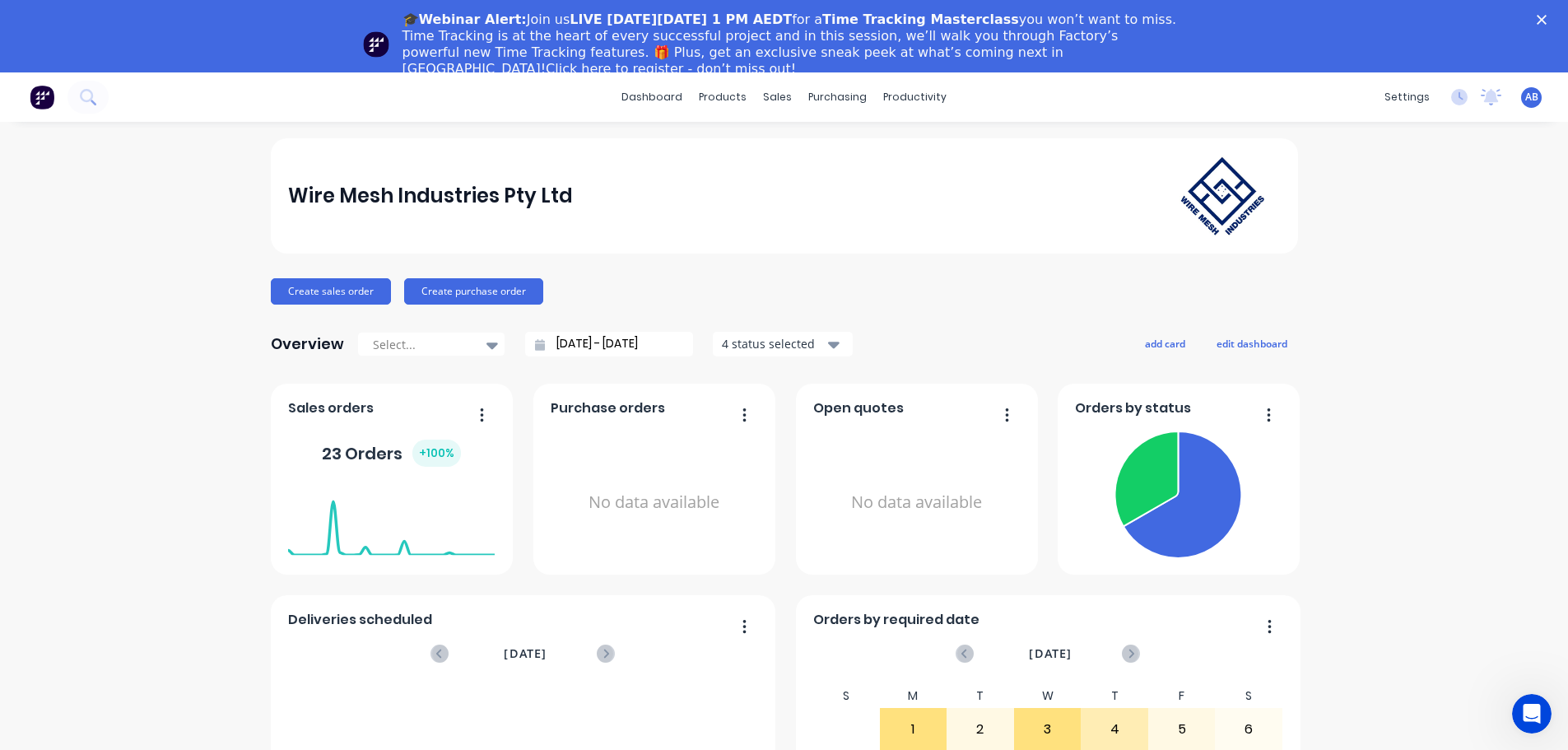
click at [1547, 16] on icon "Close" at bounding box center [1541, 20] width 10 height 10
